Goal: Information Seeking & Learning: Learn about a topic

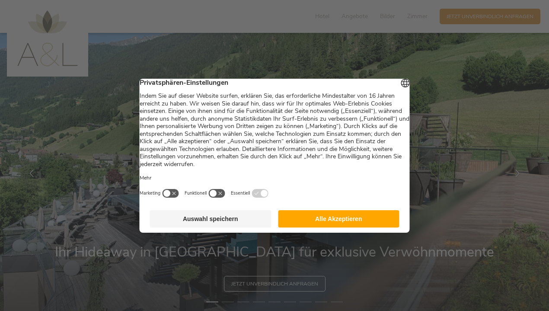
click at [231, 221] on button "Auswahl speichern" at bounding box center [211, 218] width 122 height 17
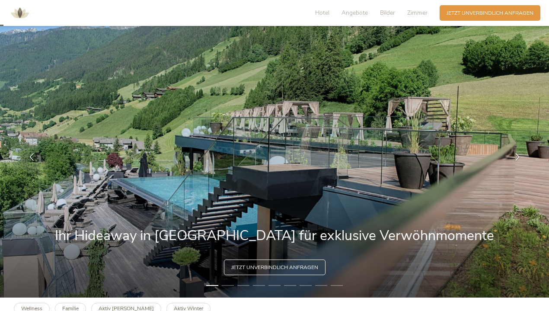
scroll to position [14, 0]
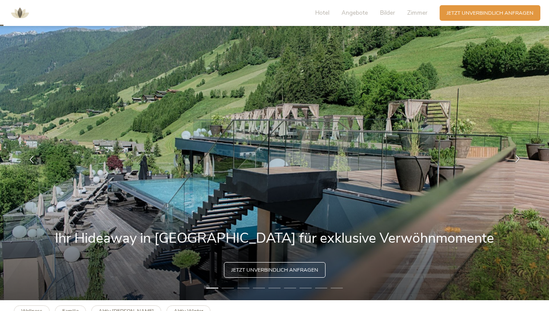
click at [517, 156] on icon at bounding box center [518, 159] width 8 height 8
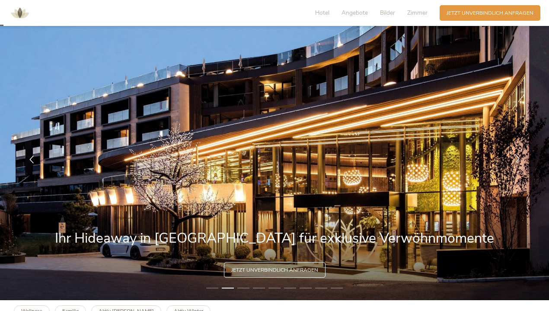
click at [513, 157] on div at bounding box center [518, 160] width 22 height 22
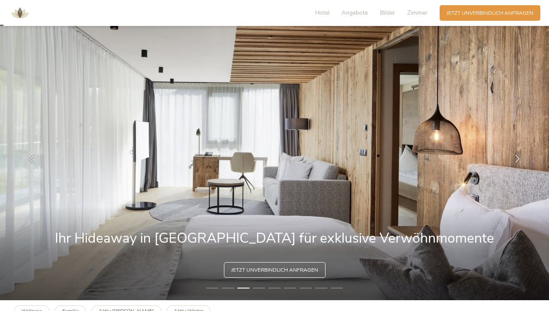
click at [520, 152] on div at bounding box center [518, 160] width 22 height 22
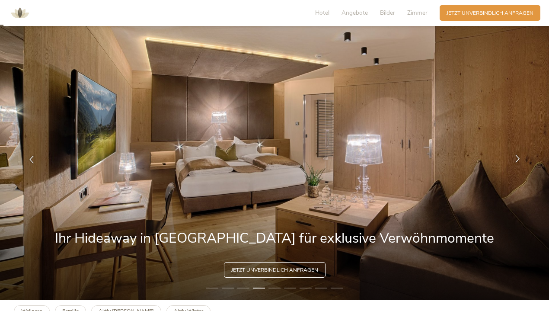
click at [514, 158] on icon at bounding box center [518, 159] width 8 height 8
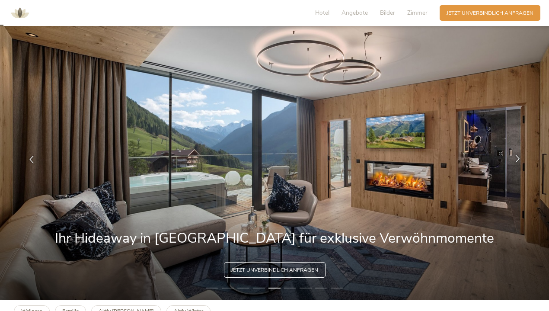
click at [518, 155] on icon at bounding box center [518, 159] width 8 height 8
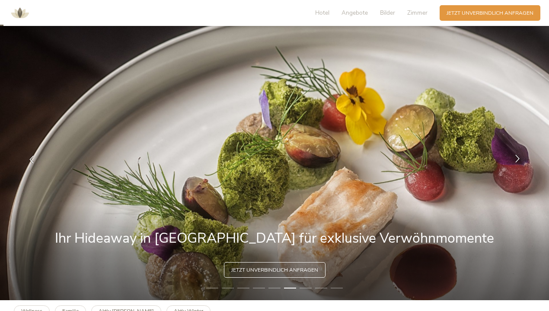
click at [518, 160] on icon at bounding box center [518, 159] width 8 height 8
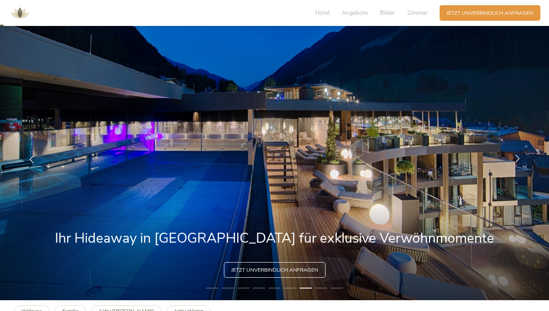
click at [516, 158] on icon at bounding box center [518, 159] width 8 height 8
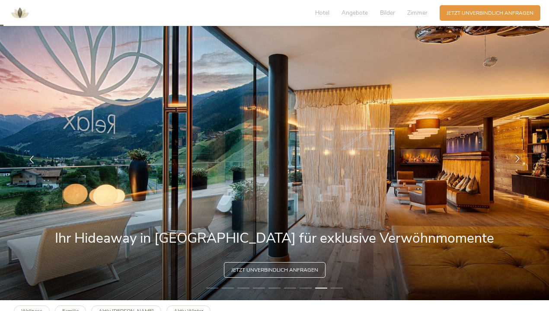
click at [514, 162] on icon at bounding box center [518, 159] width 8 height 8
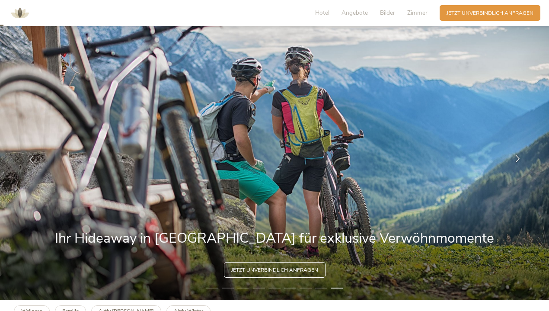
click at [516, 156] on icon at bounding box center [518, 159] width 8 height 8
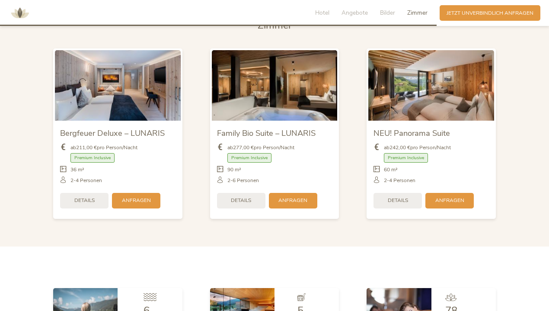
scroll to position [1714, 0]
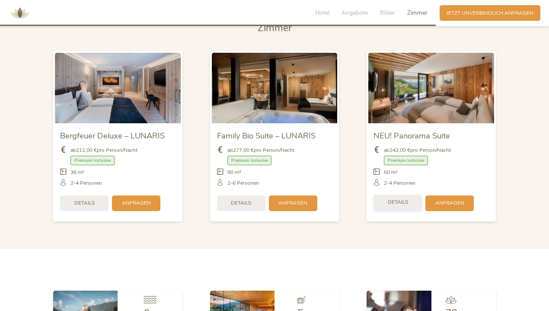
click at [402, 199] on span "Details" at bounding box center [398, 202] width 20 height 7
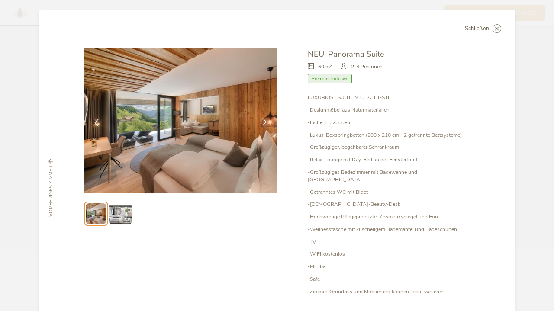
click at [262, 123] on icon at bounding box center [264, 122] width 8 height 8
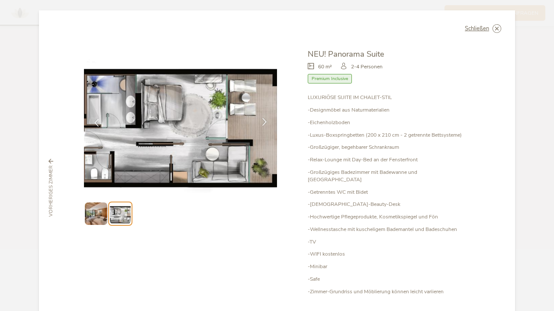
click at [262, 125] on icon at bounding box center [264, 122] width 8 height 8
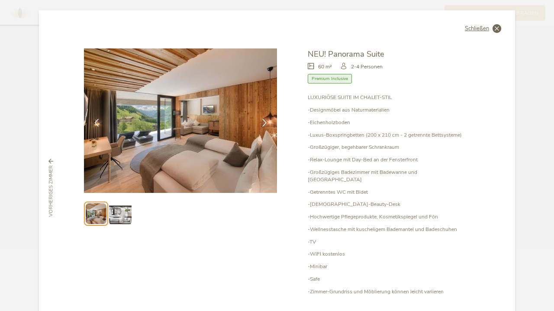
click at [492, 26] on icon at bounding box center [496, 28] width 9 height 9
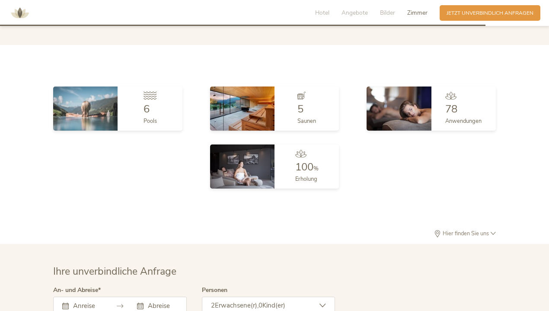
scroll to position [1895, 0]
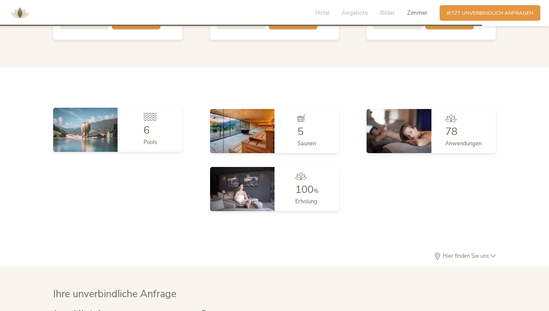
click at [148, 123] on span "6" at bounding box center [147, 130] width 6 height 14
click at [85, 109] on img at bounding box center [85, 130] width 64 height 44
click at [86, 121] on img at bounding box center [85, 130] width 64 height 44
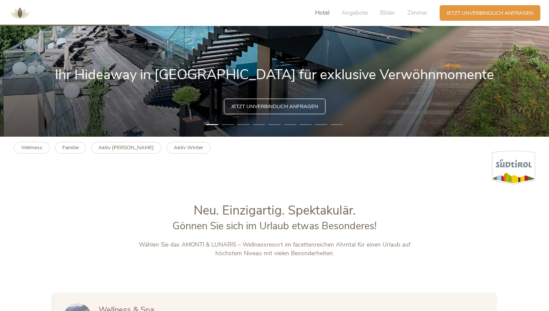
scroll to position [0, 0]
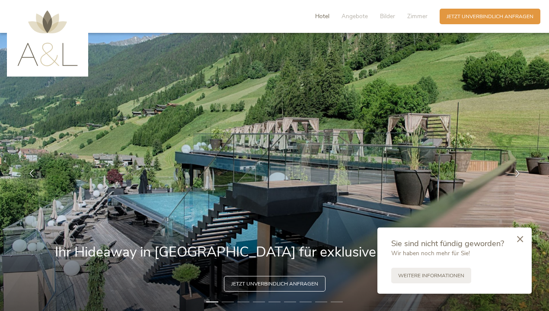
click at [327, 15] on span "Hotel" at bounding box center [322, 16] width 14 height 8
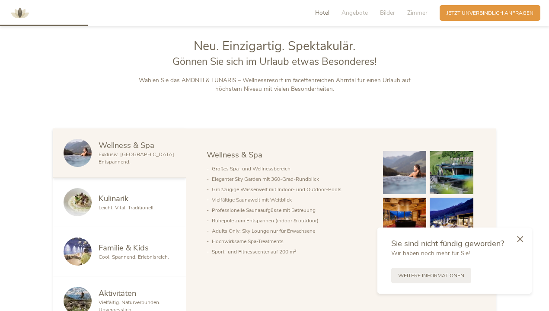
scroll to position [345, 0]
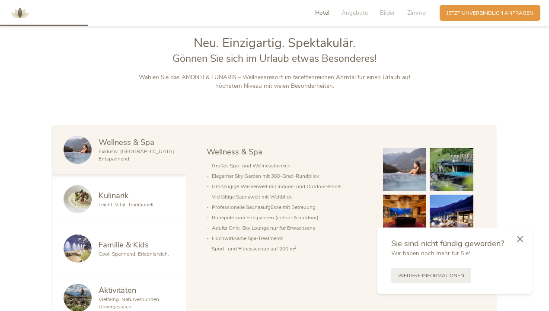
click at [101, 146] on span "Wellness & Spa" at bounding box center [127, 142] width 56 height 11
click at [87, 149] on img at bounding box center [78, 150] width 28 height 28
click at [522, 241] on icon at bounding box center [520, 238] width 6 height 6
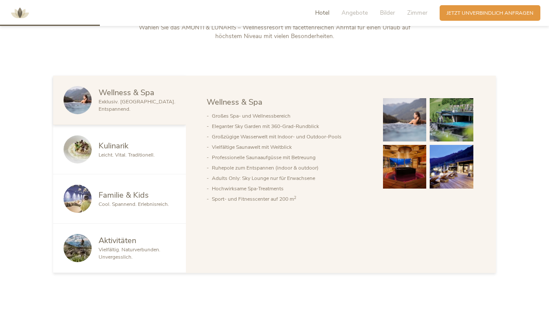
scroll to position [395, 0]
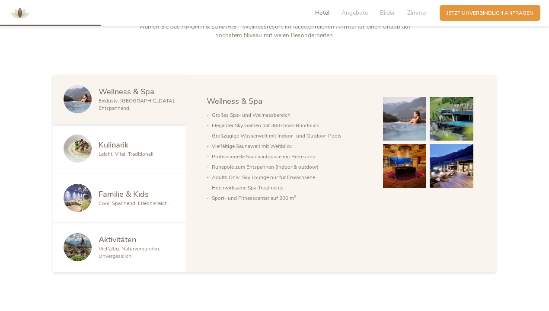
click at [404, 130] on img at bounding box center [405, 119] width 44 height 44
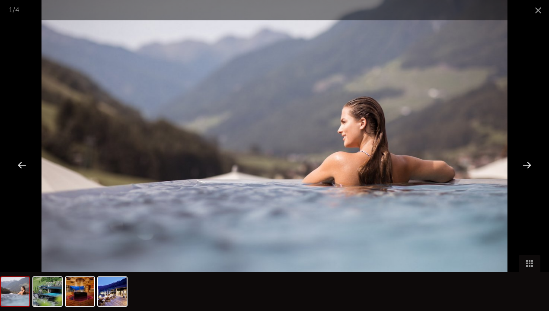
click at [528, 169] on div at bounding box center [527, 164] width 27 height 27
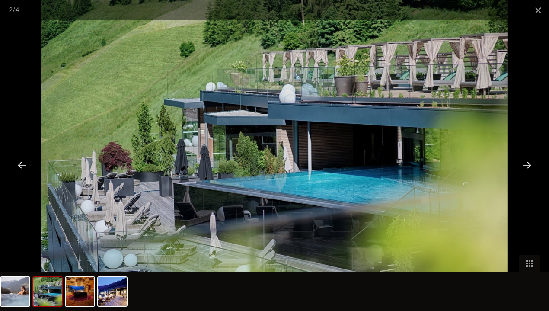
click at [523, 170] on div at bounding box center [527, 164] width 27 height 27
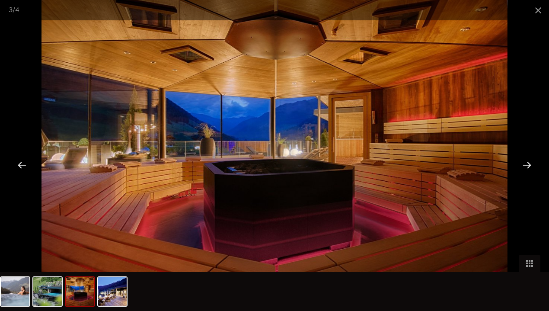
click at [524, 164] on div at bounding box center [527, 164] width 27 height 27
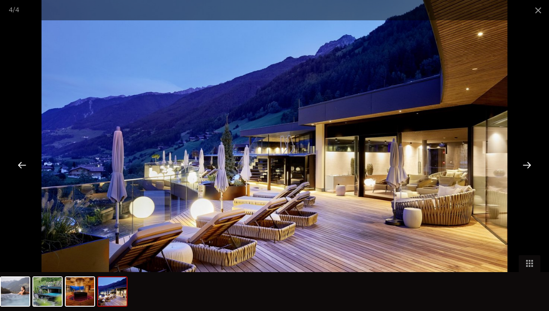
click at [523, 169] on div at bounding box center [527, 164] width 27 height 27
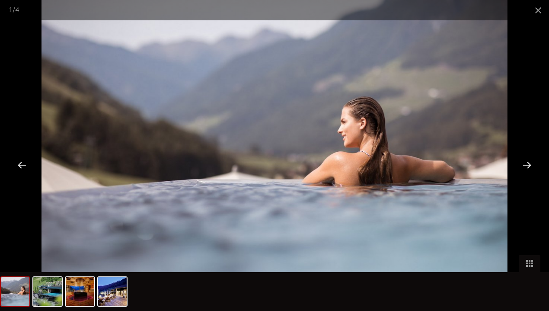
click at [525, 167] on div at bounding box center [527, 164] width 27 height 27
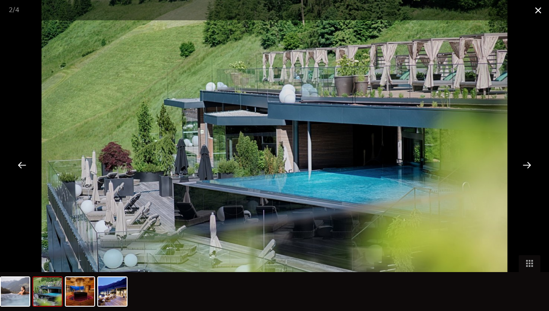
click at [539, 11] on span at bounding box center [539, 10] width 22 height 20
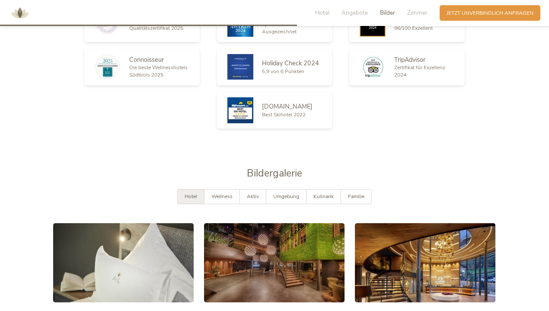
scroll to position [1172, 0]
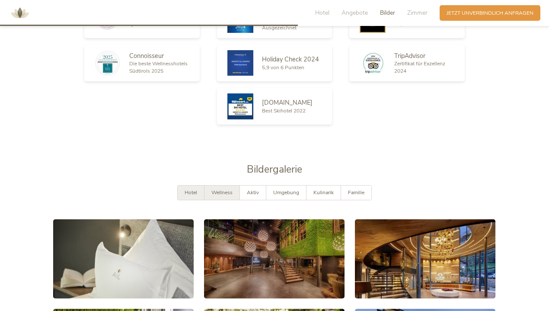
click at [224, 189] on span "Wellness" at bounding box center [222, 192] width 21 height 7
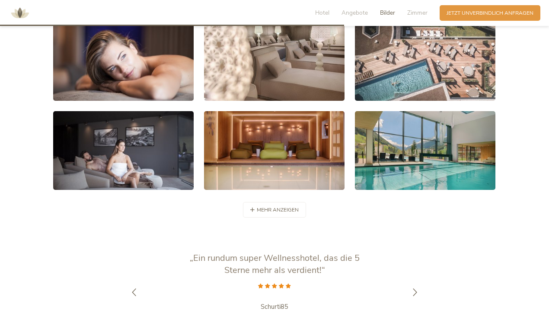
scroll to position [1370, 0]
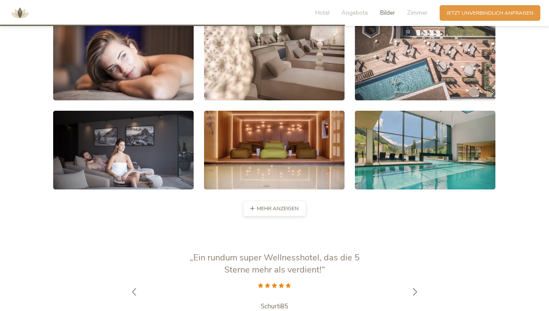
click at [292, 205] on span "mehr anzeigen" at bounding box center [278, 208] width 42 height 7
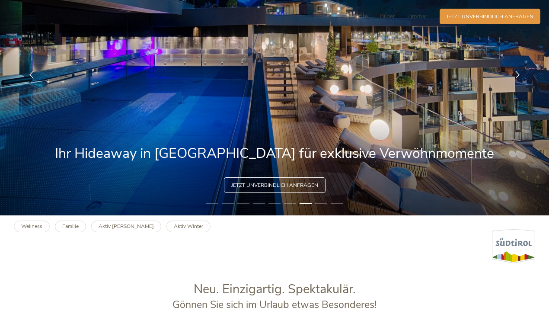
scroll to position [0, 0]
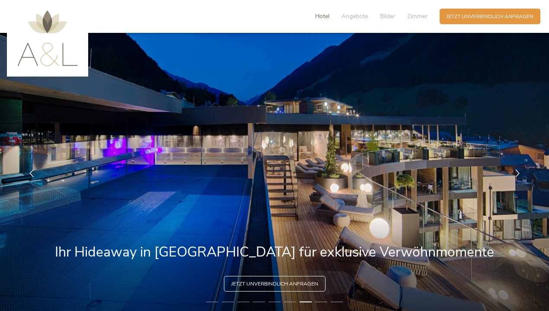
click at [321, 17] on span "Hotel" at bounding box center [322, 16] width 14 height 8
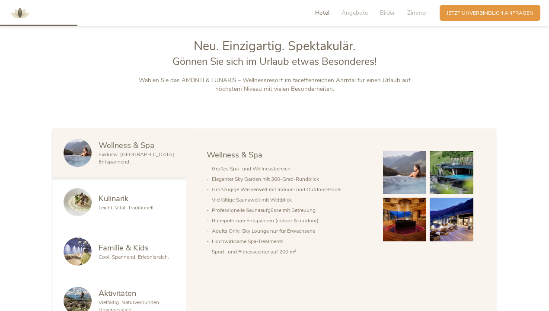
scroll to position [345, 0]
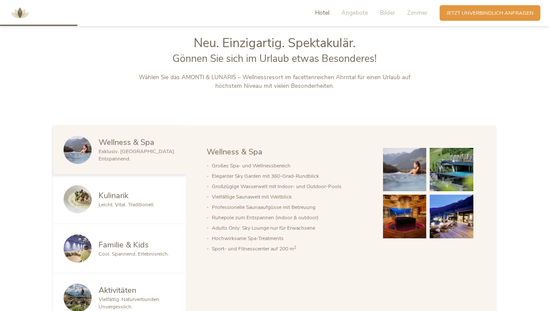
click at [113, 247] on span "Familie & Kids" at bounding box center [124, 244] width 50 height 11
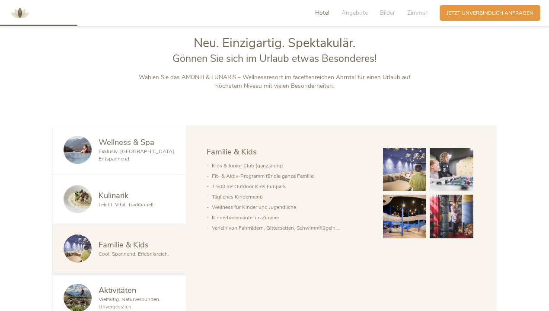
click at [397, 221] on img at bounding box center [405, 217] width 44 height 44
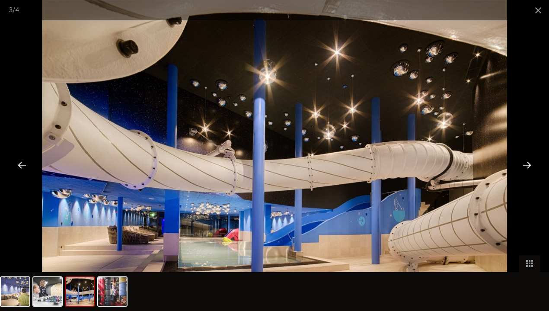
click at [529, 165] on div at bounding box center [527, 164] width 27 height 27
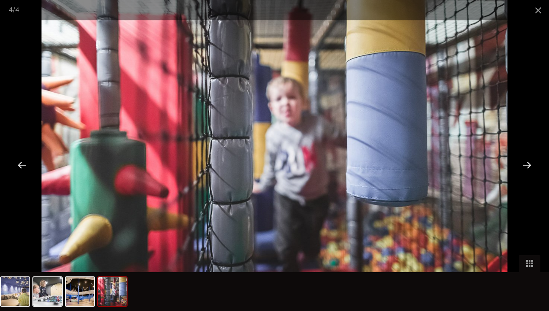
click at [529, 165] on div at bounding box center [527, 164] width 27 height 27
